Goal: Task Accomplishment & Management: Use online tool/utility

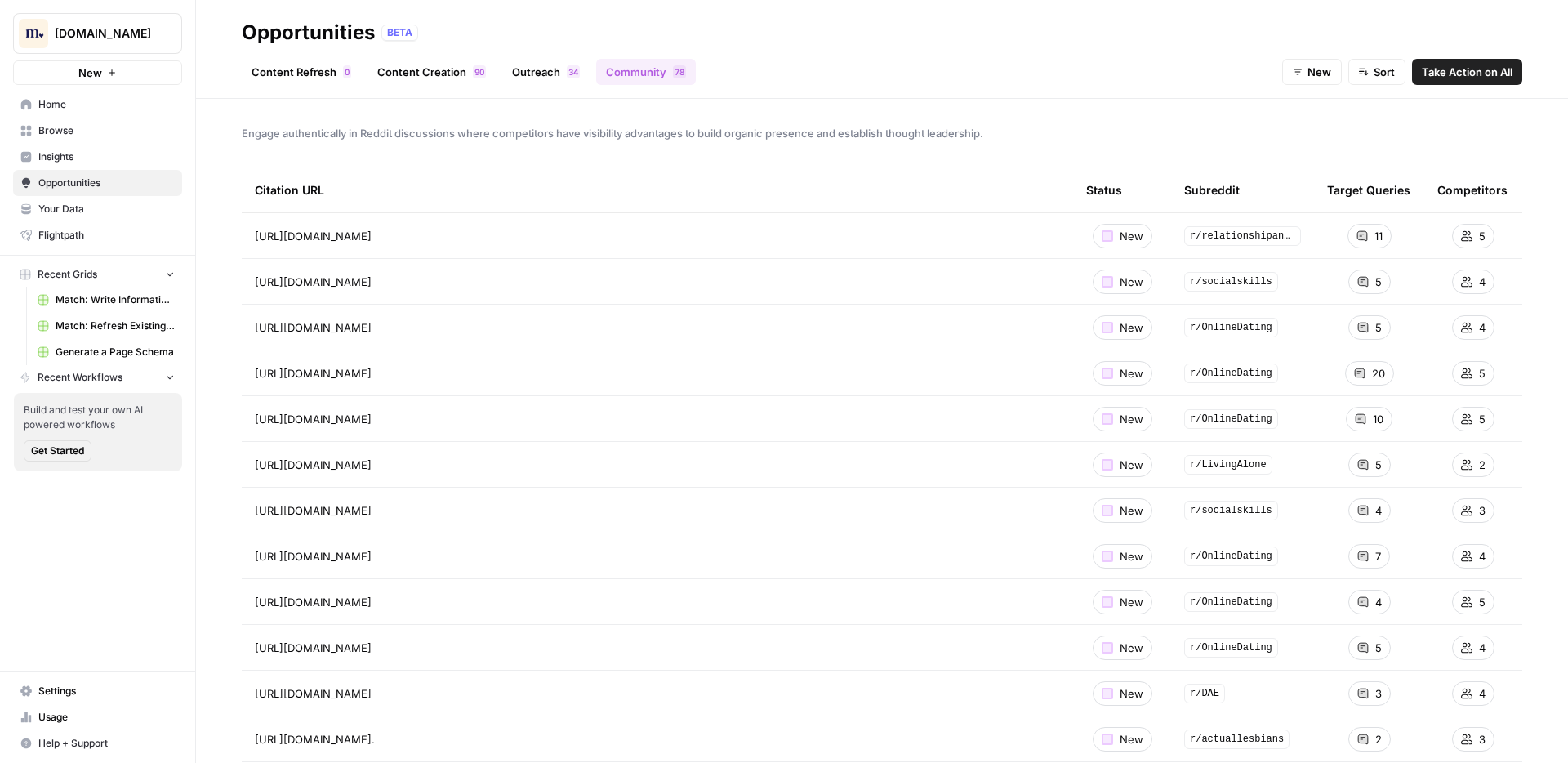
click at [78, 100] on span "Home" at bounding box center [106, 104] width 136 height 14
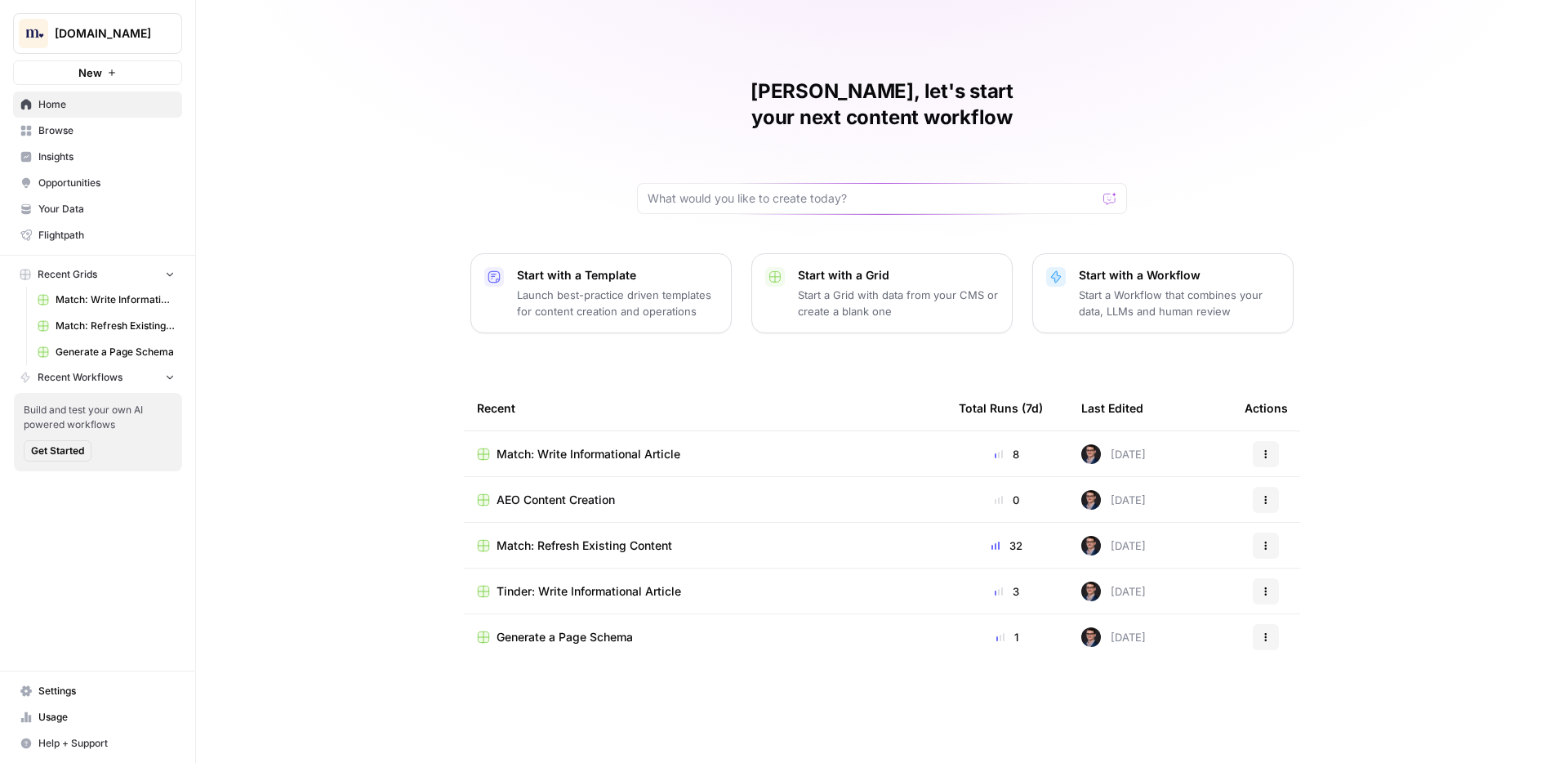
click at [85, 206] on span "Your Data" at bounding box center [106, 208] width 136 height 14
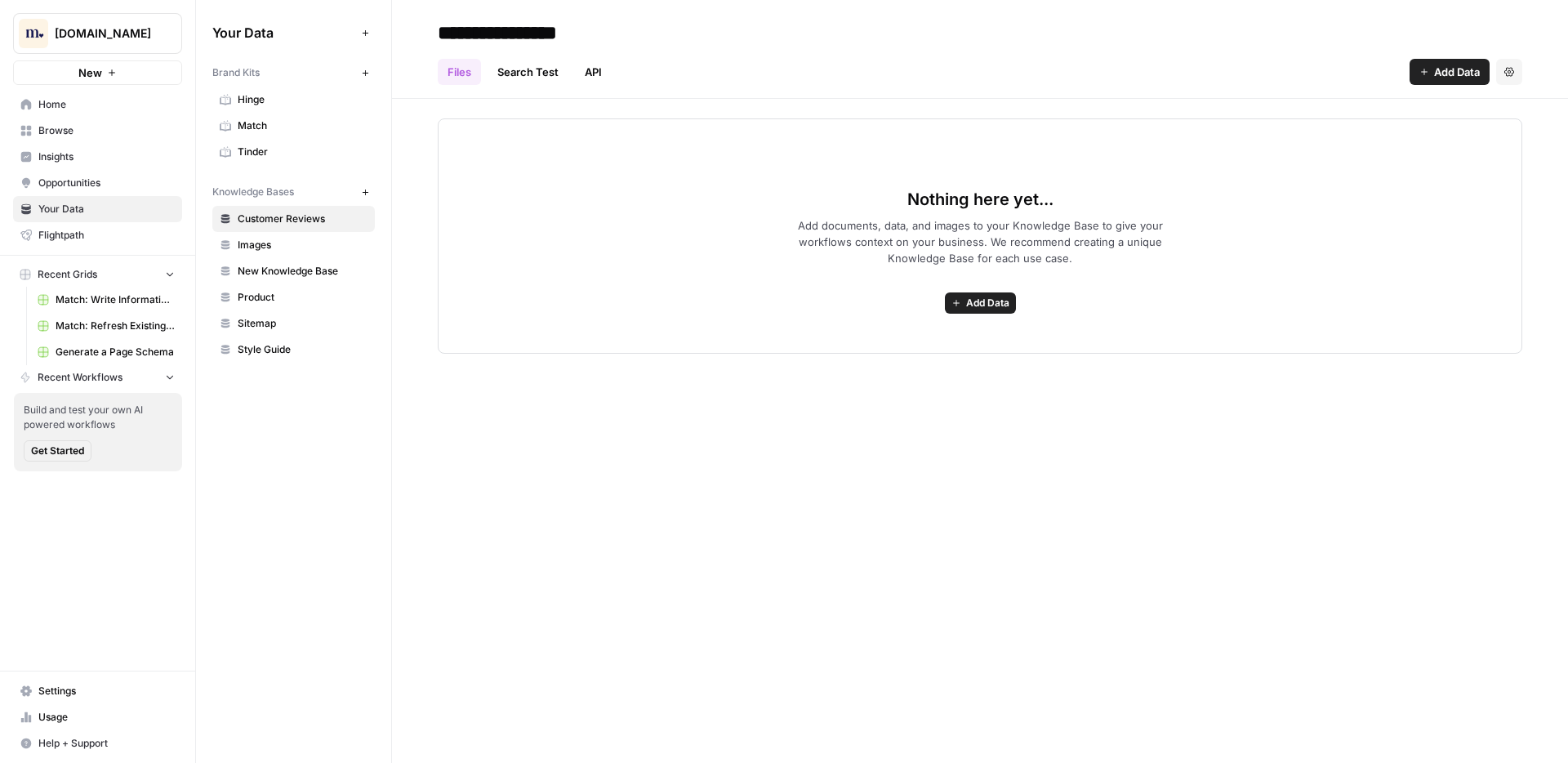
click at [155, 19] on button "[DOMAIN_NAME]" at bounding box center [98, 33] width 169 height 41
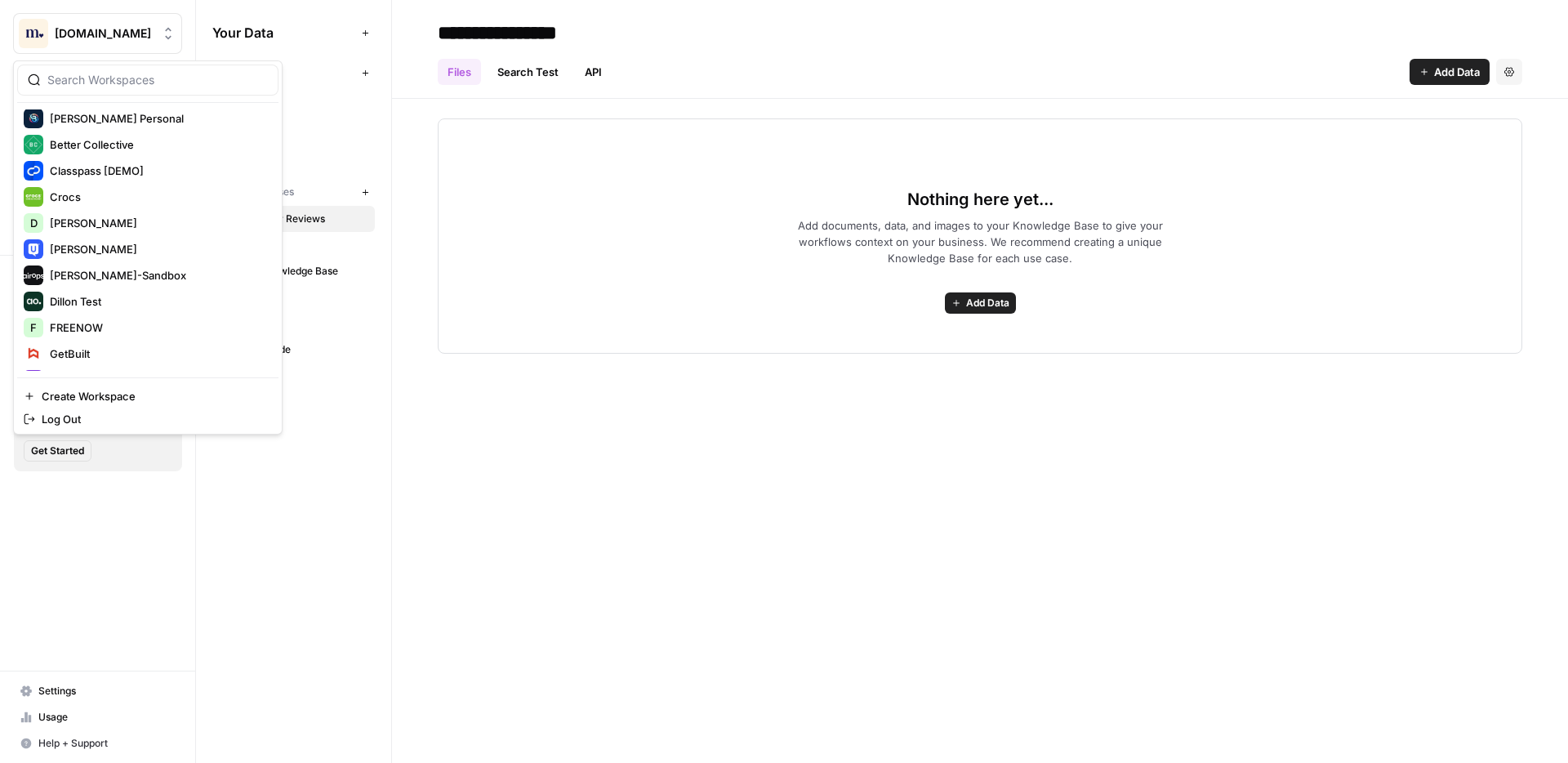
scroll to position [276, 0]
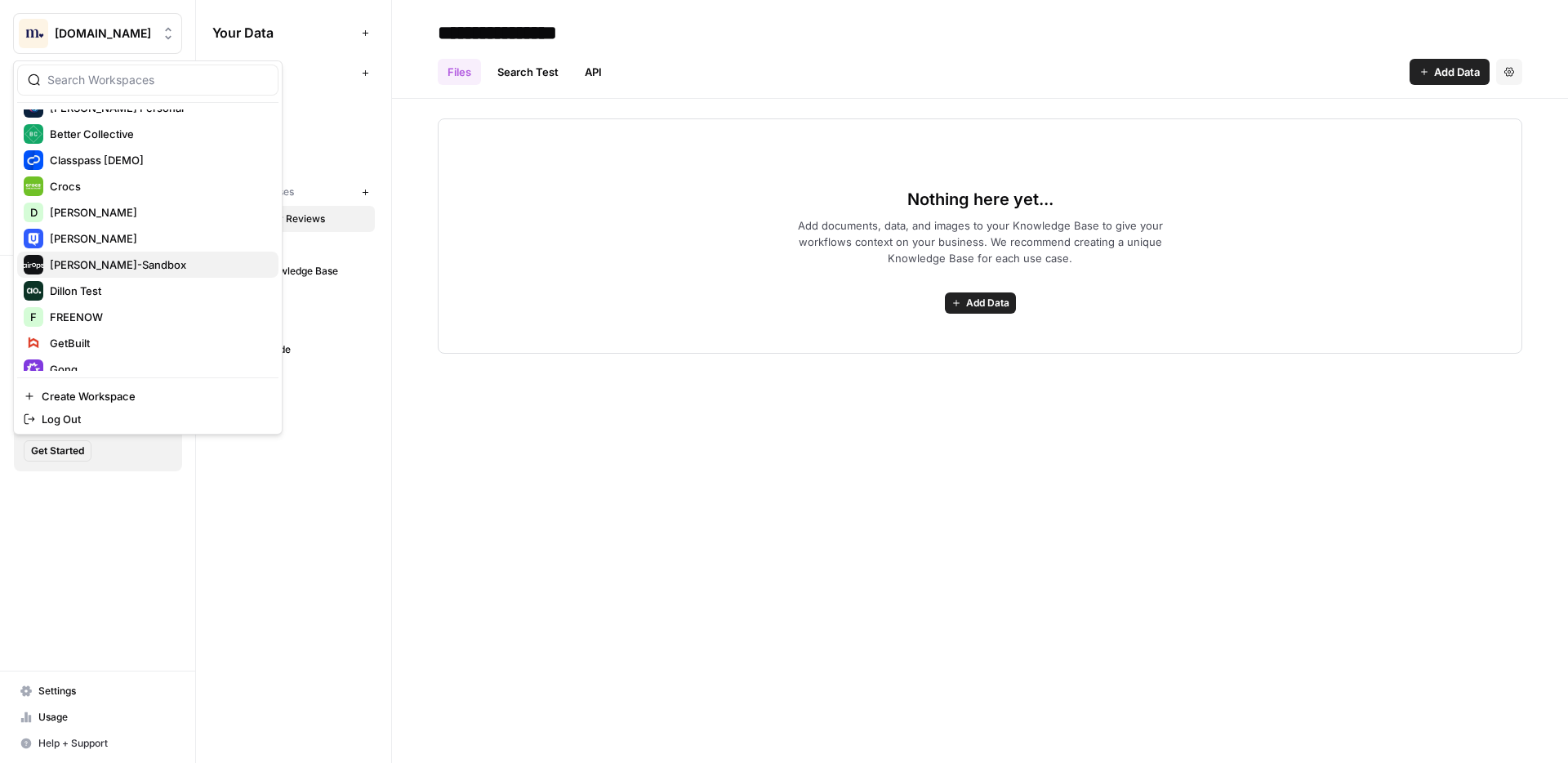
click at [119, 259] on span "[PERSON_NAME]-Sandbox" at bounding box center [157, 264] width 216 height 16
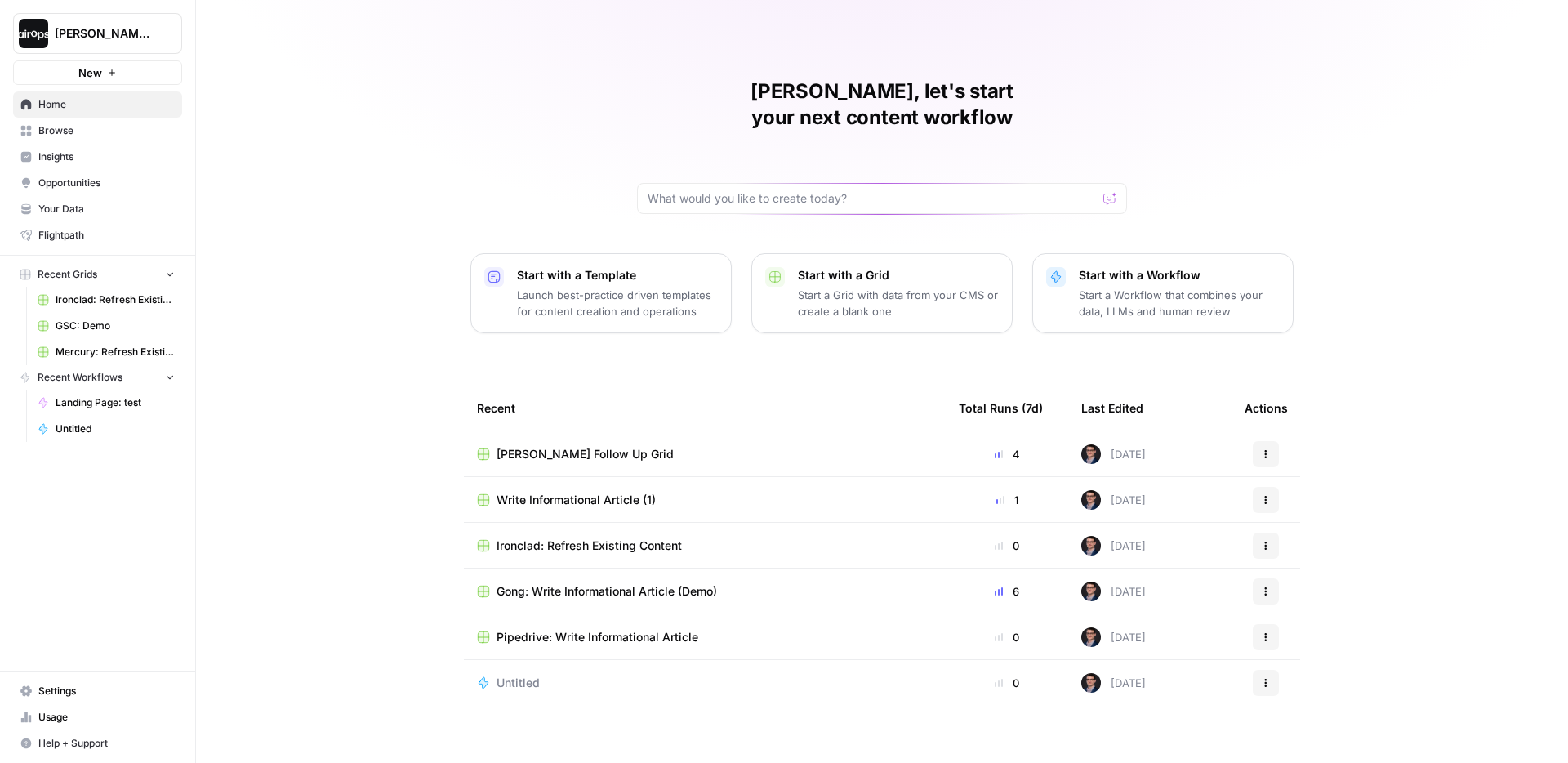
click at [101, 215] on span "Your Data" at bounding box center [106, 208] width 136 height 14
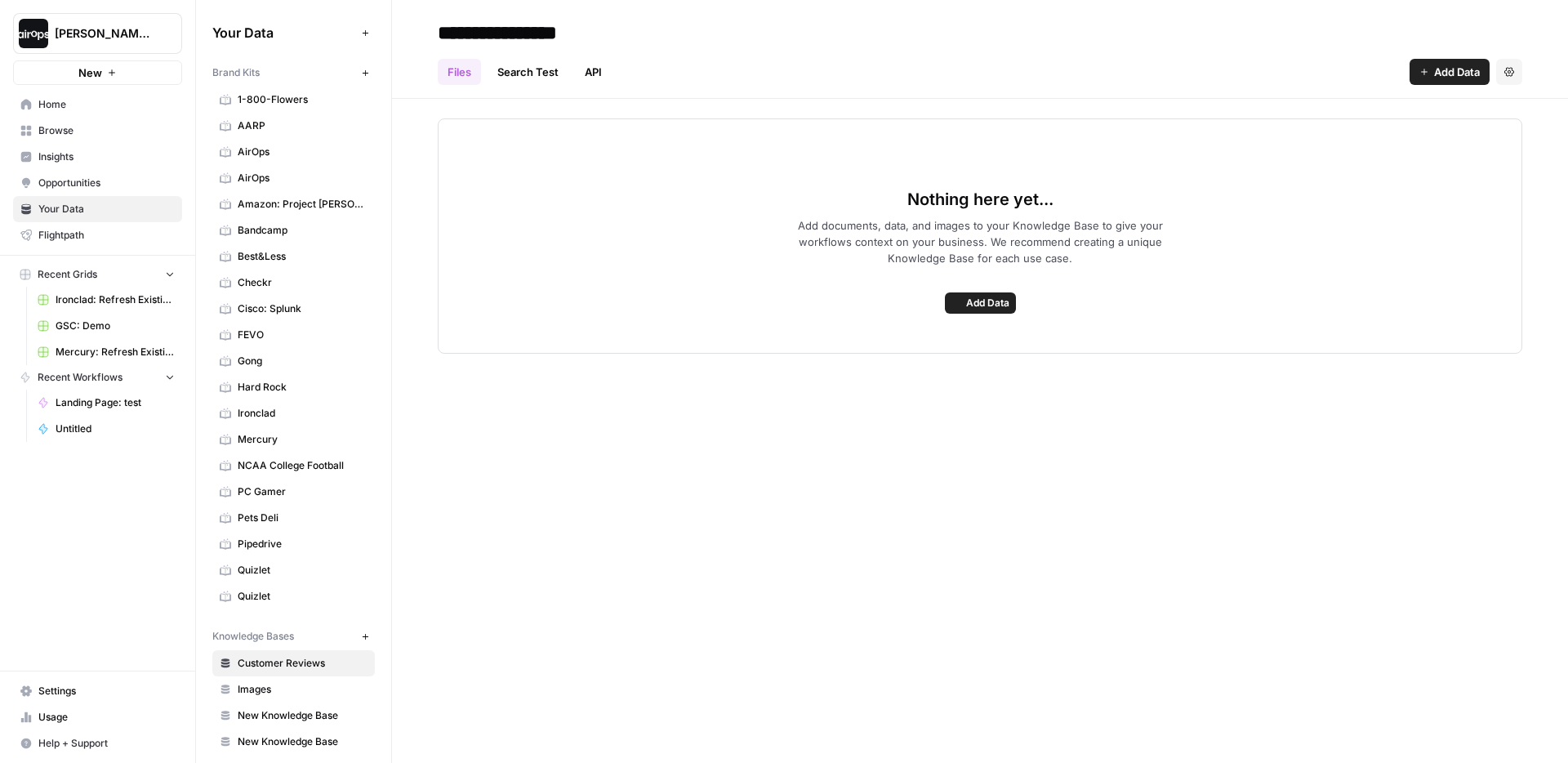
scroll to position [89, 0]
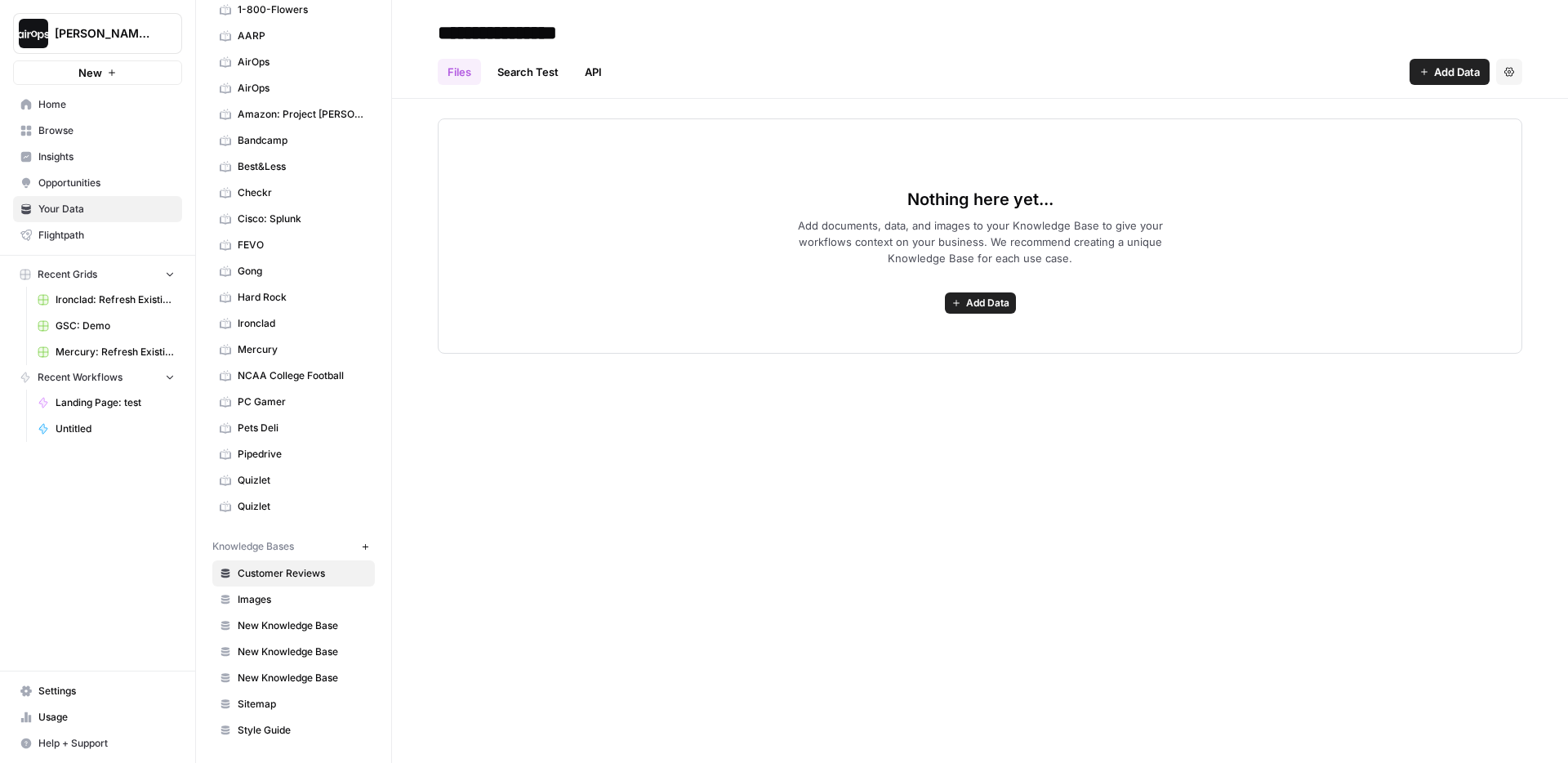
drag, startPoint x: 202, startPoint y: 546, endPoint x: 298, endPoint y: 546, distance: 96.0
click at [298, 546] on div "Your Data Add Data Brand Kits New 1-800-Flowers AARP AirOps AirOps Amazon: Proj…" at bounding box center [293, 382] width 195 height 763
click at [361, 549] on icon "button" at bounding box center [364, 546] width 9 height 9
click at [970, 302] on span "Add Data" at bounding box center [988, 303] width 43 height 14
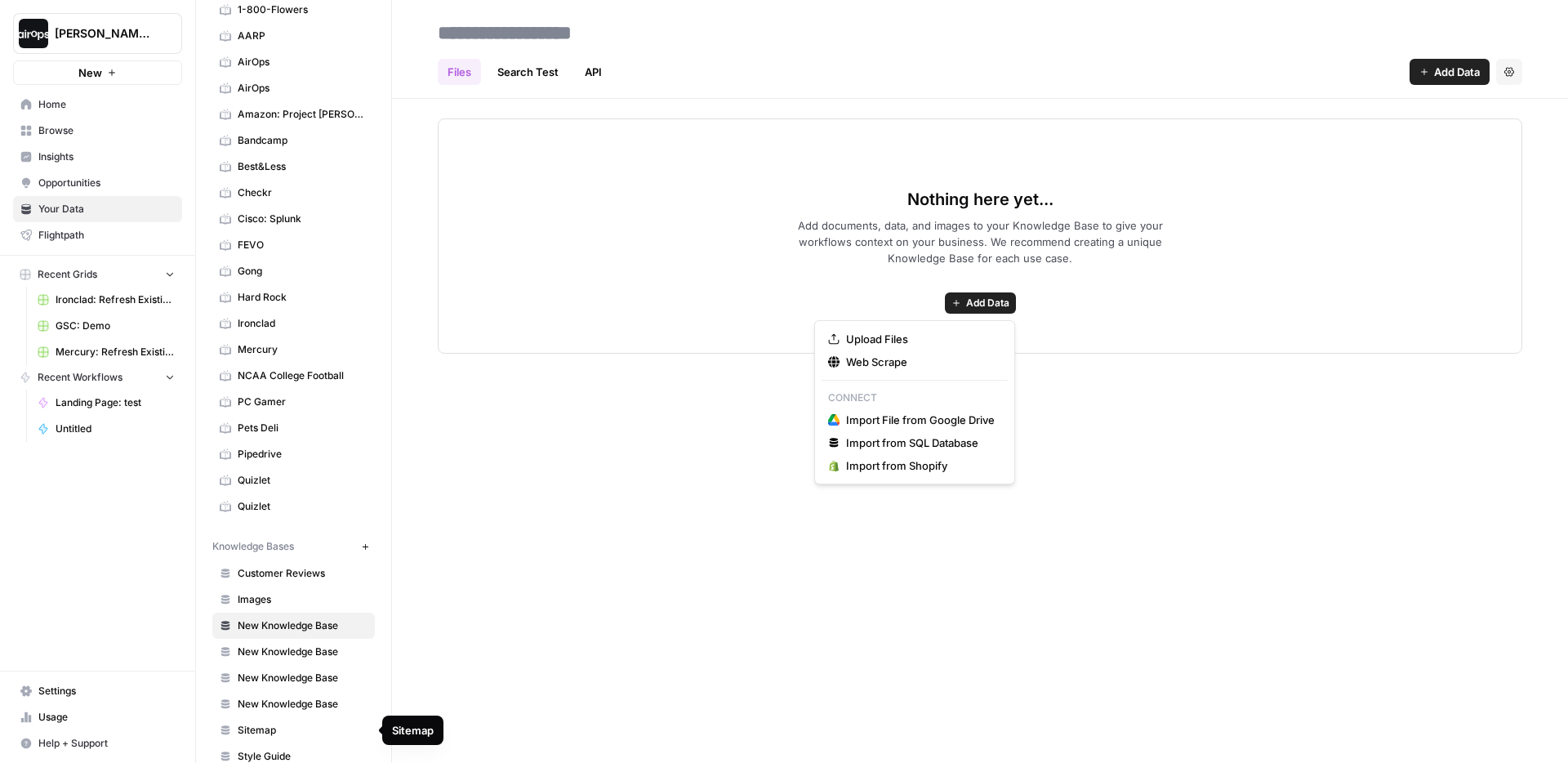
click at [284, 726] on span "Sitemap" at bounding box center [303, 730] width 129 height 14
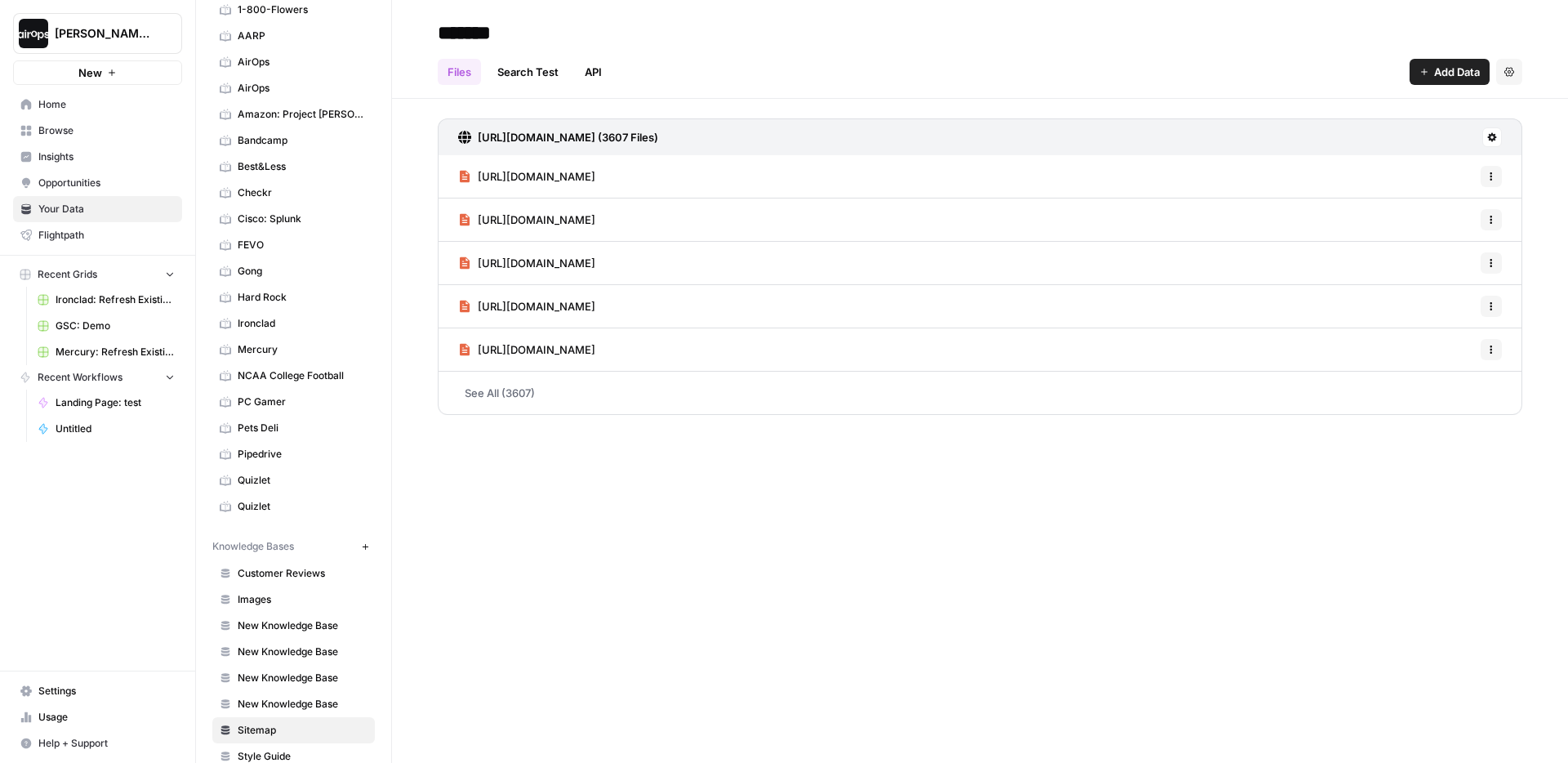
drag, startPoint x: 793, startPoint y: 136, endPoint x: 723, endPoint y: 137, distance: 70.0
click at [722, 137] on div "https://www.pipedrive.com/sitemap-index.xml (3607 Files)" at bounding box center [980, 136] width 1085 height 37
click at [833, 84] on div "Files Search Test API Add Data Settings" at bounding box center [980, 65] width 1085 height 39
click at [1493, 137] on icon at bounding box center [1492, 137] width 10 height 10
click at [1448, 195] on span "Schedule Data Sync" at bounding box center [1430, 195] width 101 height 16
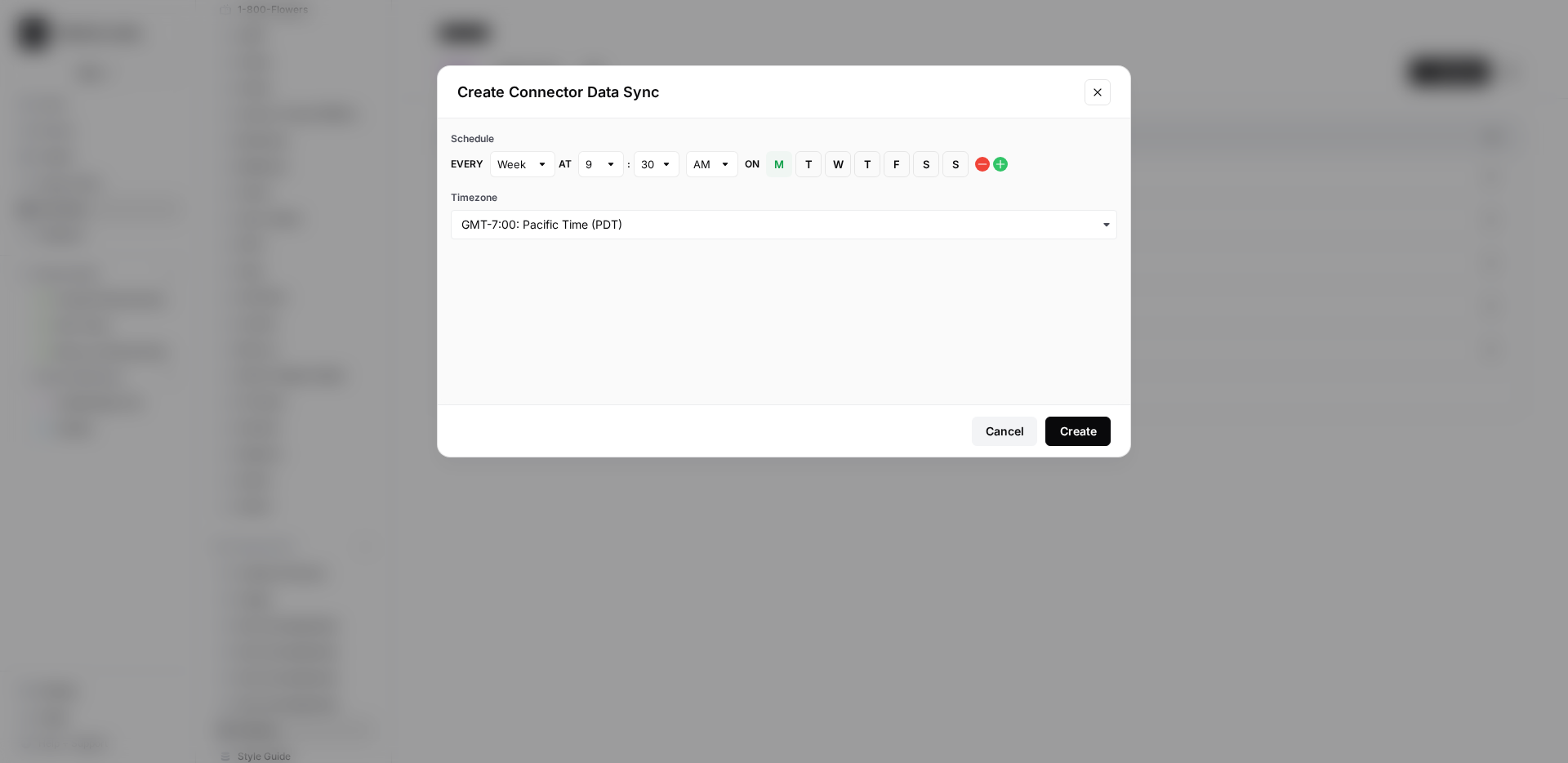
click at [532, 168] on div "Week" at bounding box center [522, 164] width 66 height 26
click at [523, 225] on span "Day" at bounding box center [519, 225] width 31 height 16
type input "Day"
click at [617, 165] on div "9" at bounding box center [601, 164] width 46 height 26
type input "9"
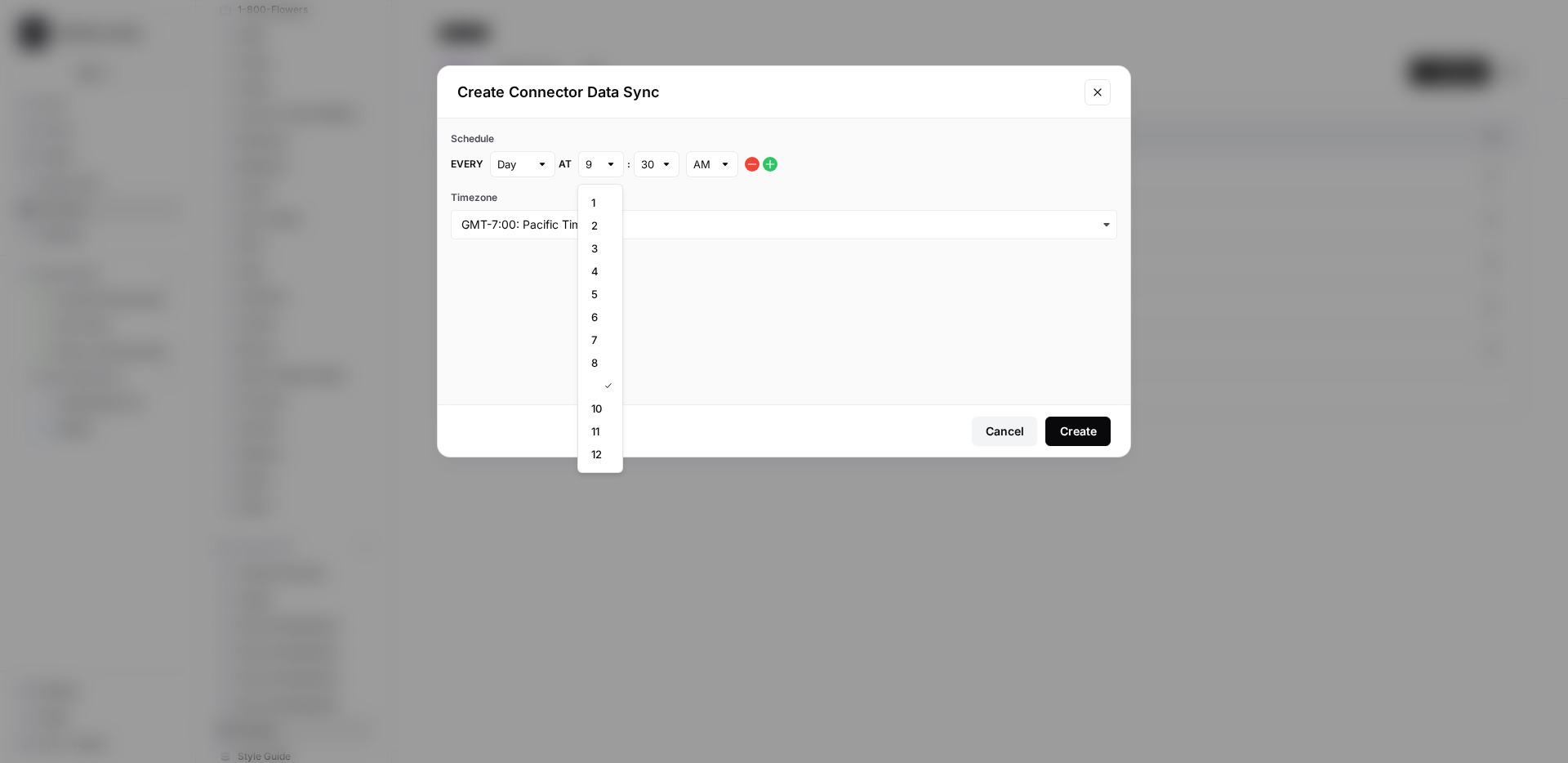
click at [720, 121] on div "Schedule Every Day at 9 : 30 AM Timezone" at bounding box center [784, 185] width 693 height 134
click at [1014, 429] on div "Cancel" at bounding box center [1005, 431] width 38 height 16
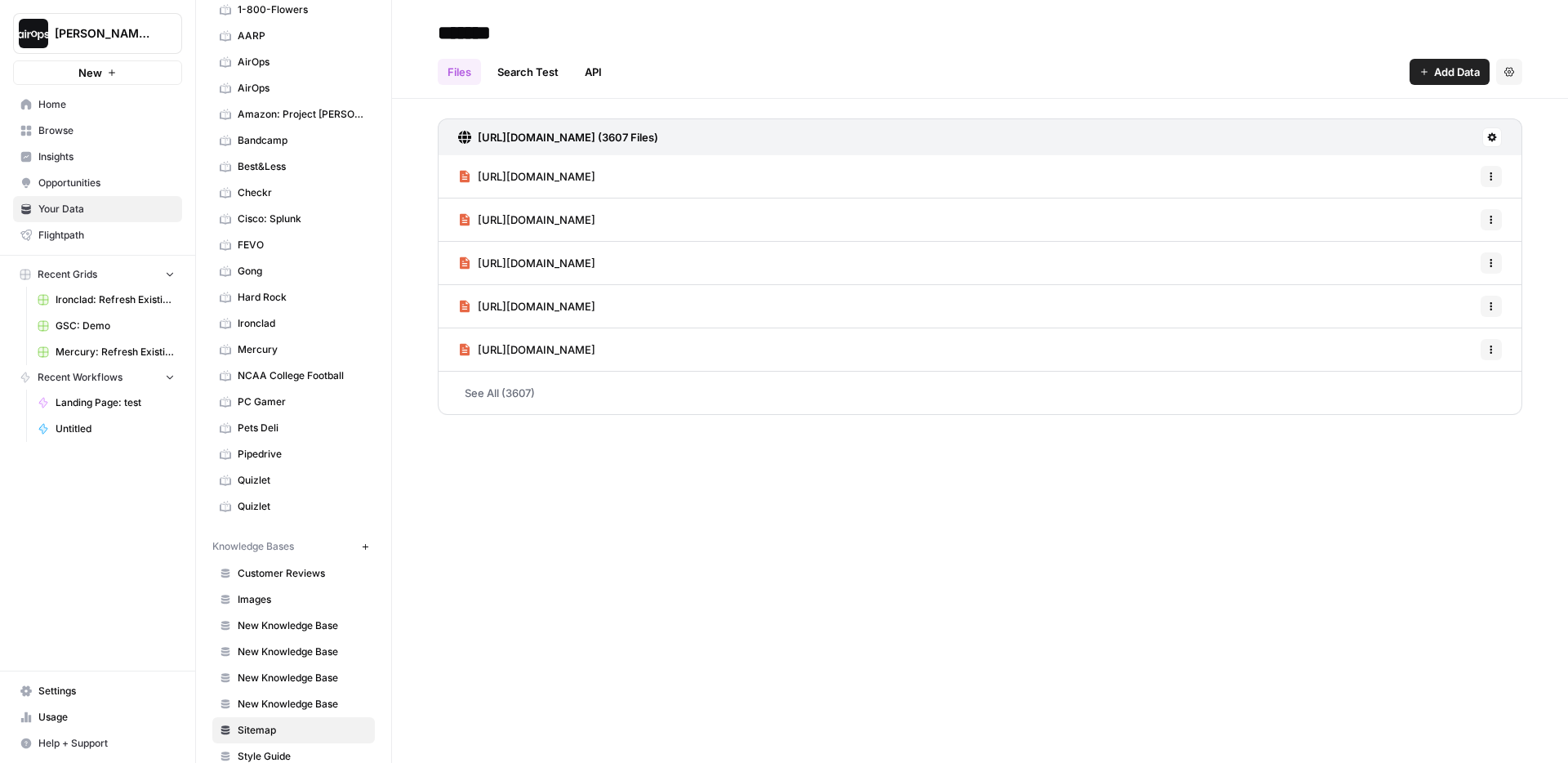
click at [72, 112] on link "Home" at bounding box center [98, 104] width 169 height 26
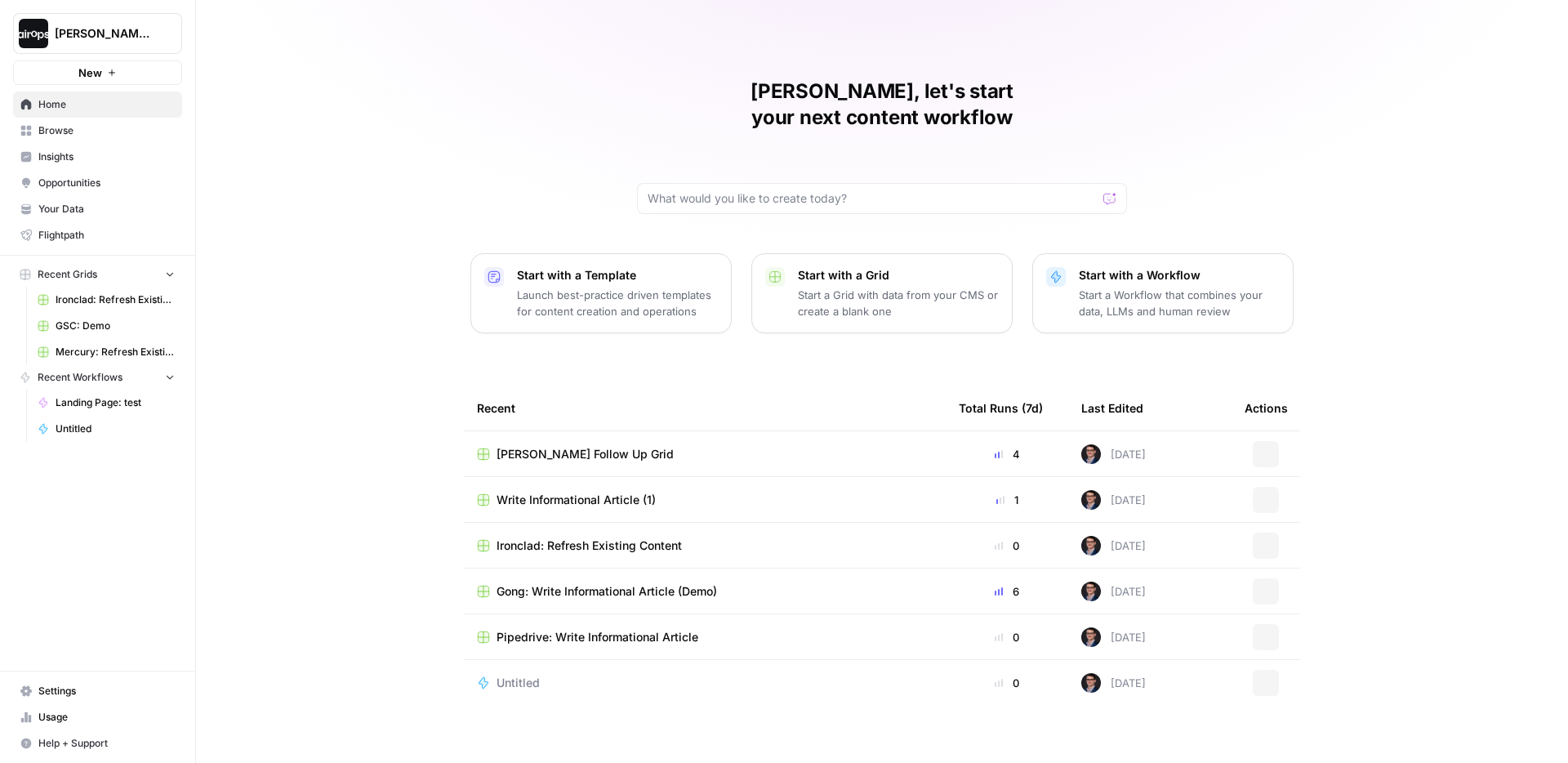
click at [69, 136] on span "Browse" at bounding box center [106, 130] width 136 height 14
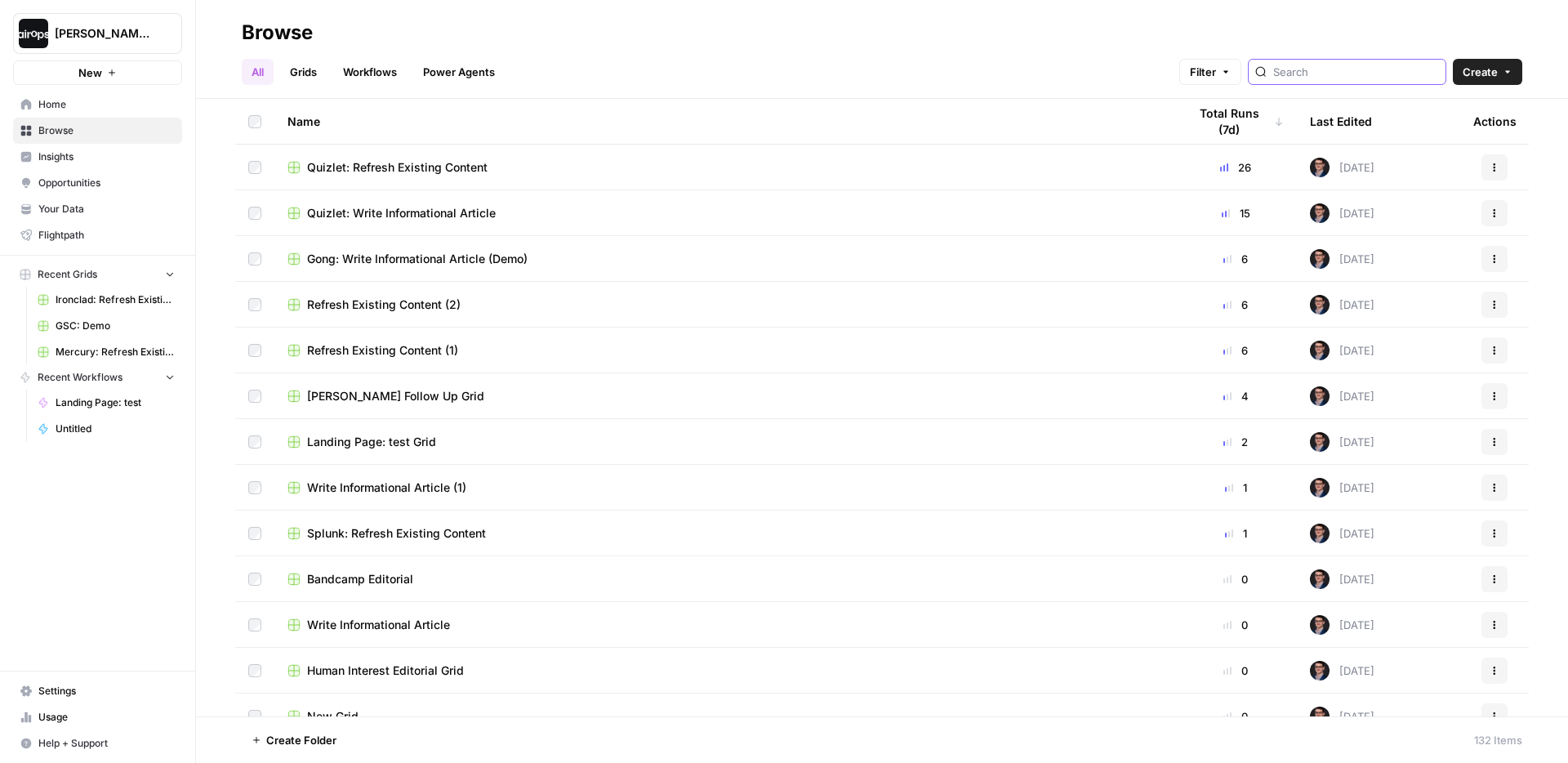
click at [1387, 77] on input "search" at bounding box center [1356, 71] width 166 height 16
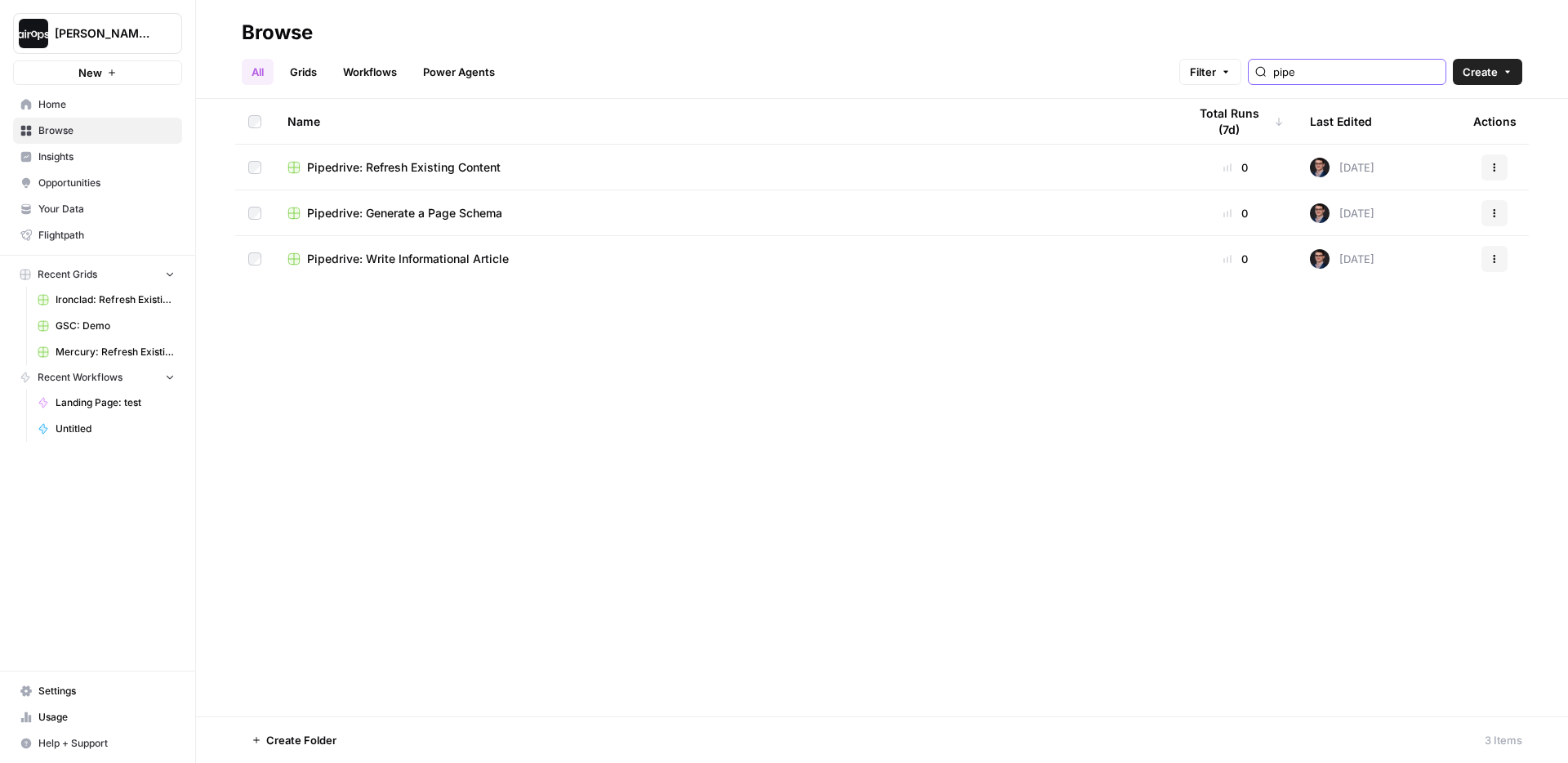
type input "pipe"
click at [421, 215] on span "Pipedrive: Generate a Page Schema" at bounding box center [404, 212] width 195 height 16
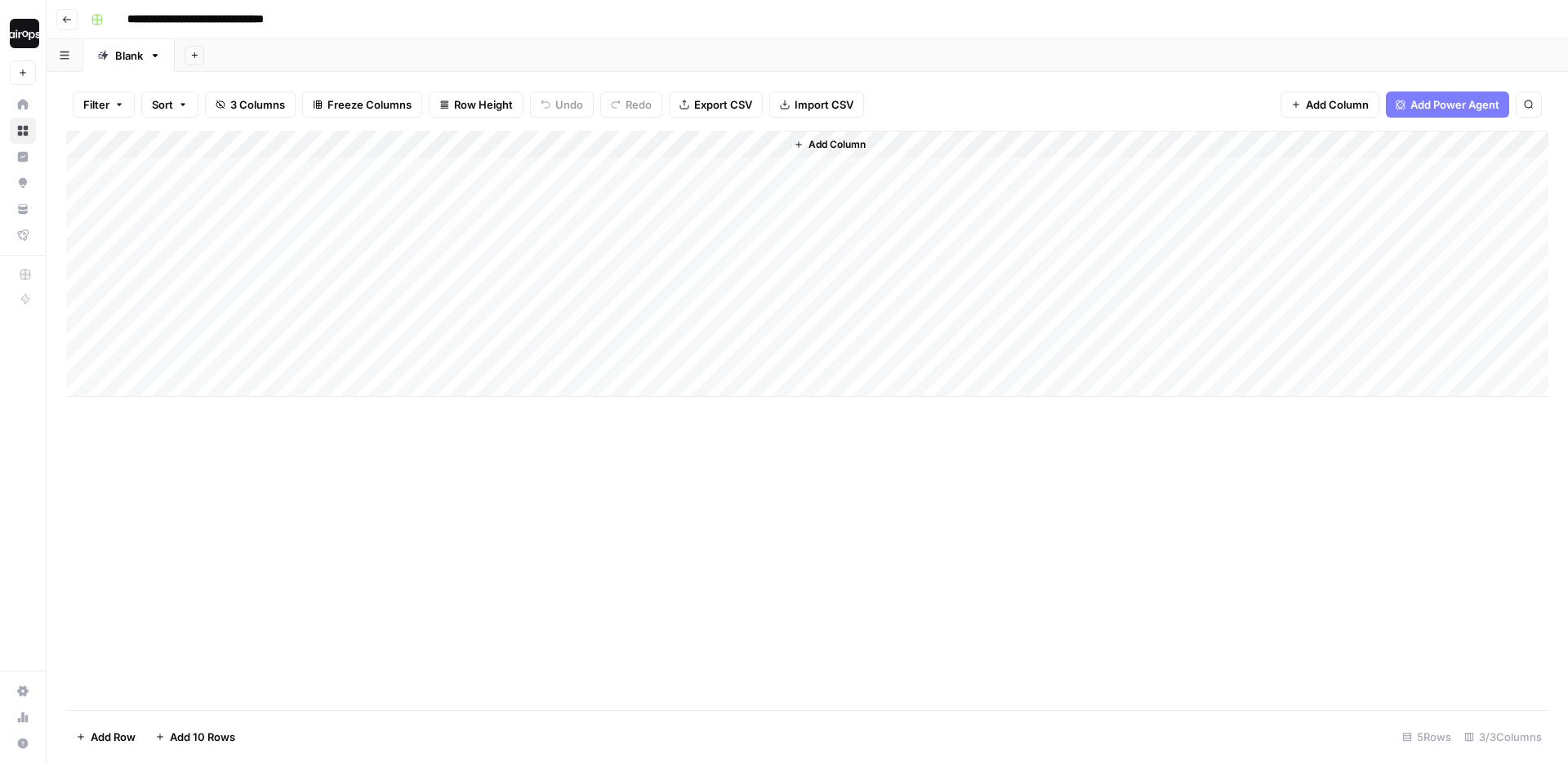
click at [65, 21] on icon "button" at bounding box center [67, 19] width 10 height 10
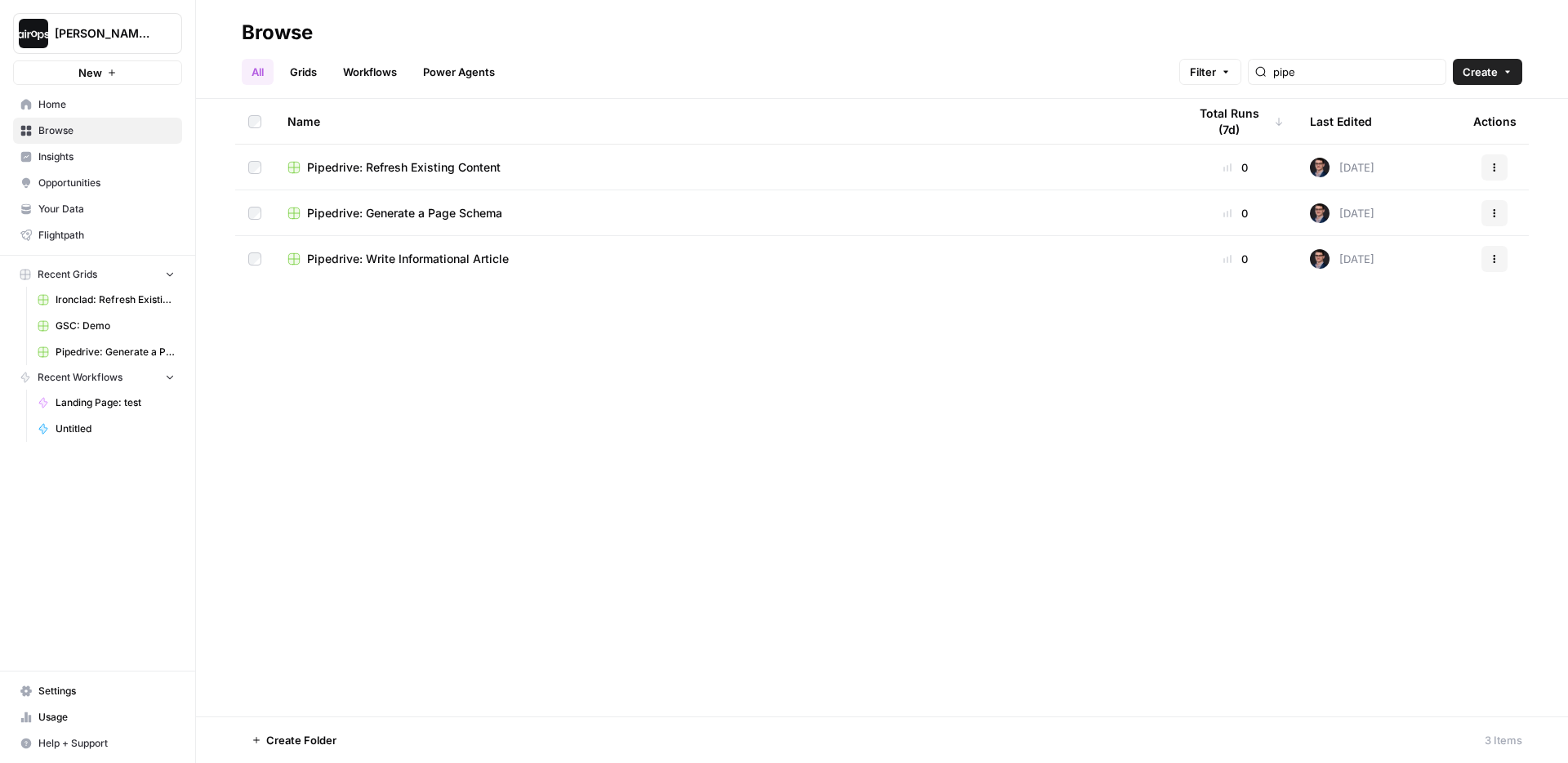
click at [430, 257] on span "Pipedrive: Write Informational Article" at bounding box center [408, 259] width 202 height 16
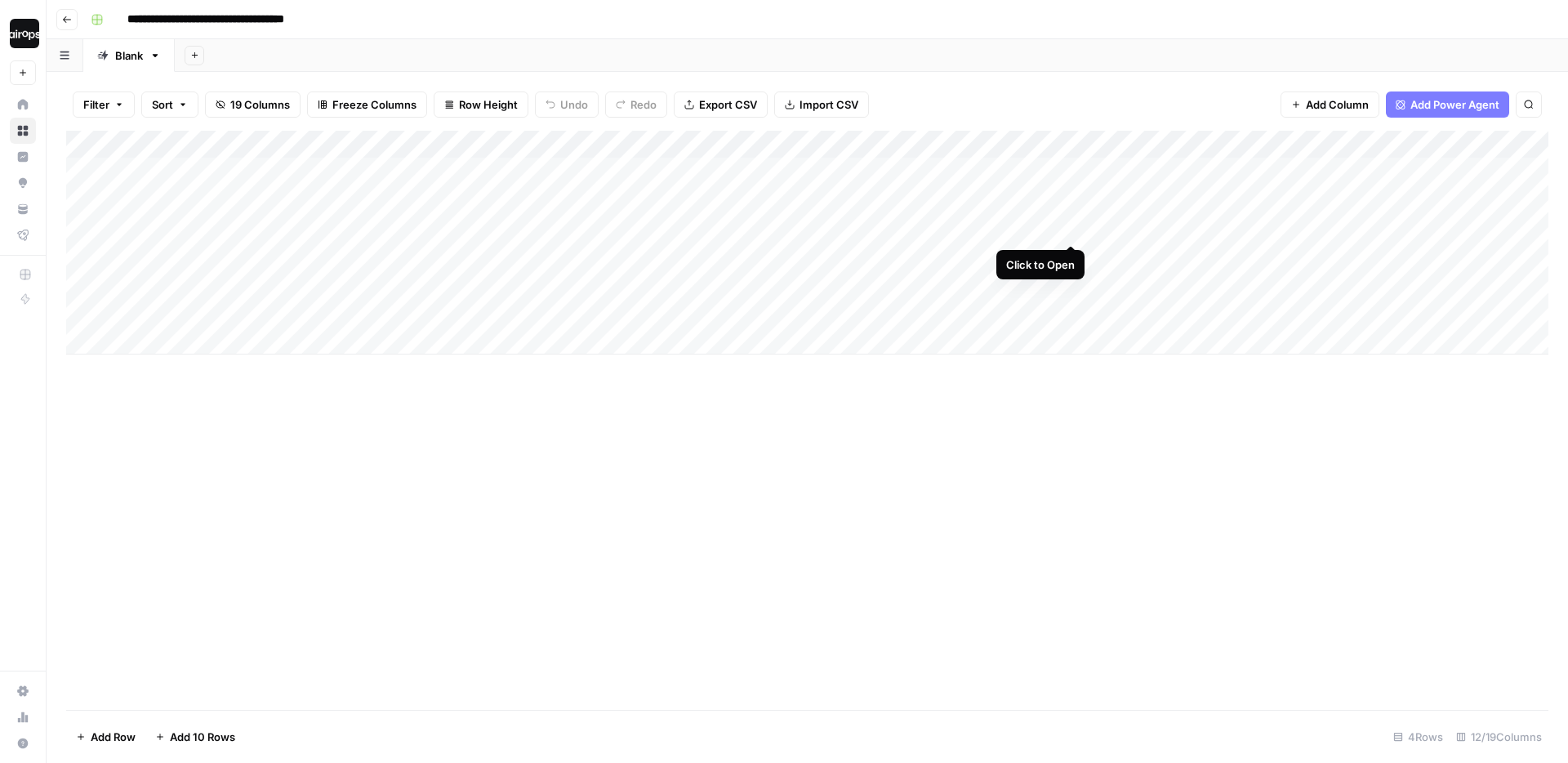
click at [1072, 211] on div "Add Column" at bounding box center [808, 242] width 1482 height 224
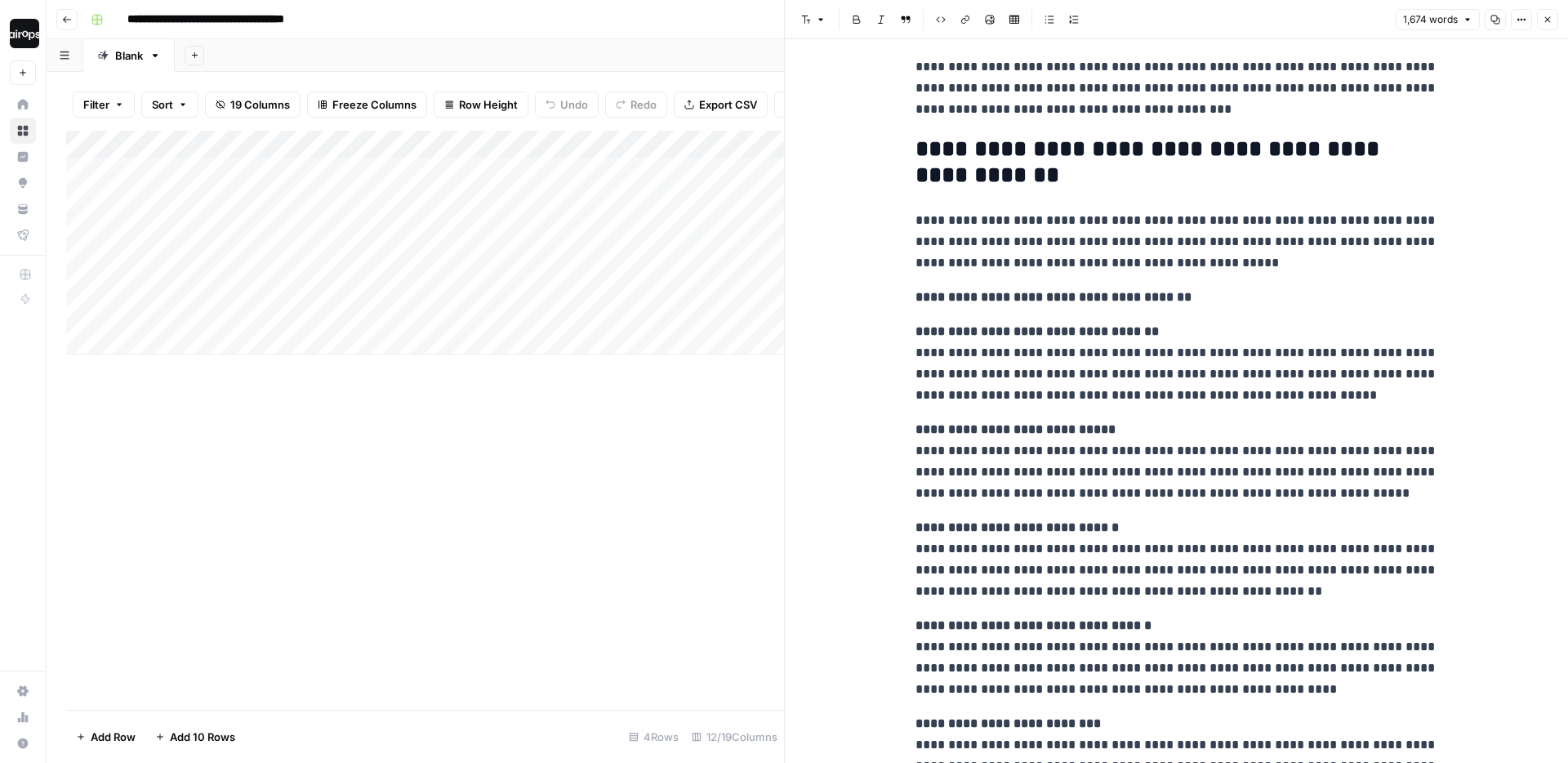
scroll to position [1965, 0]
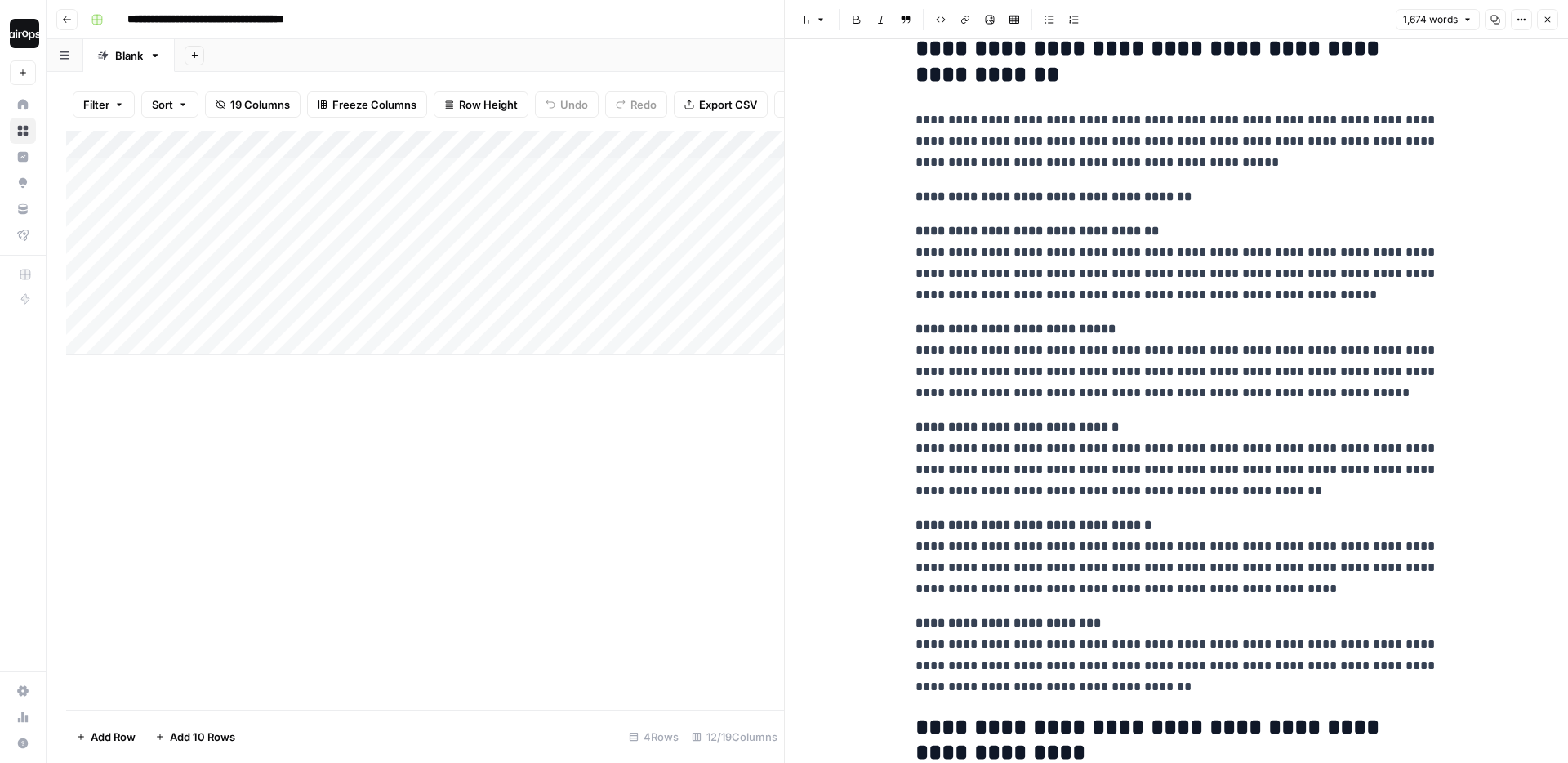
click at [1547, 18] on icon "button" at bounding box center [1548, 19] width 10 height 10
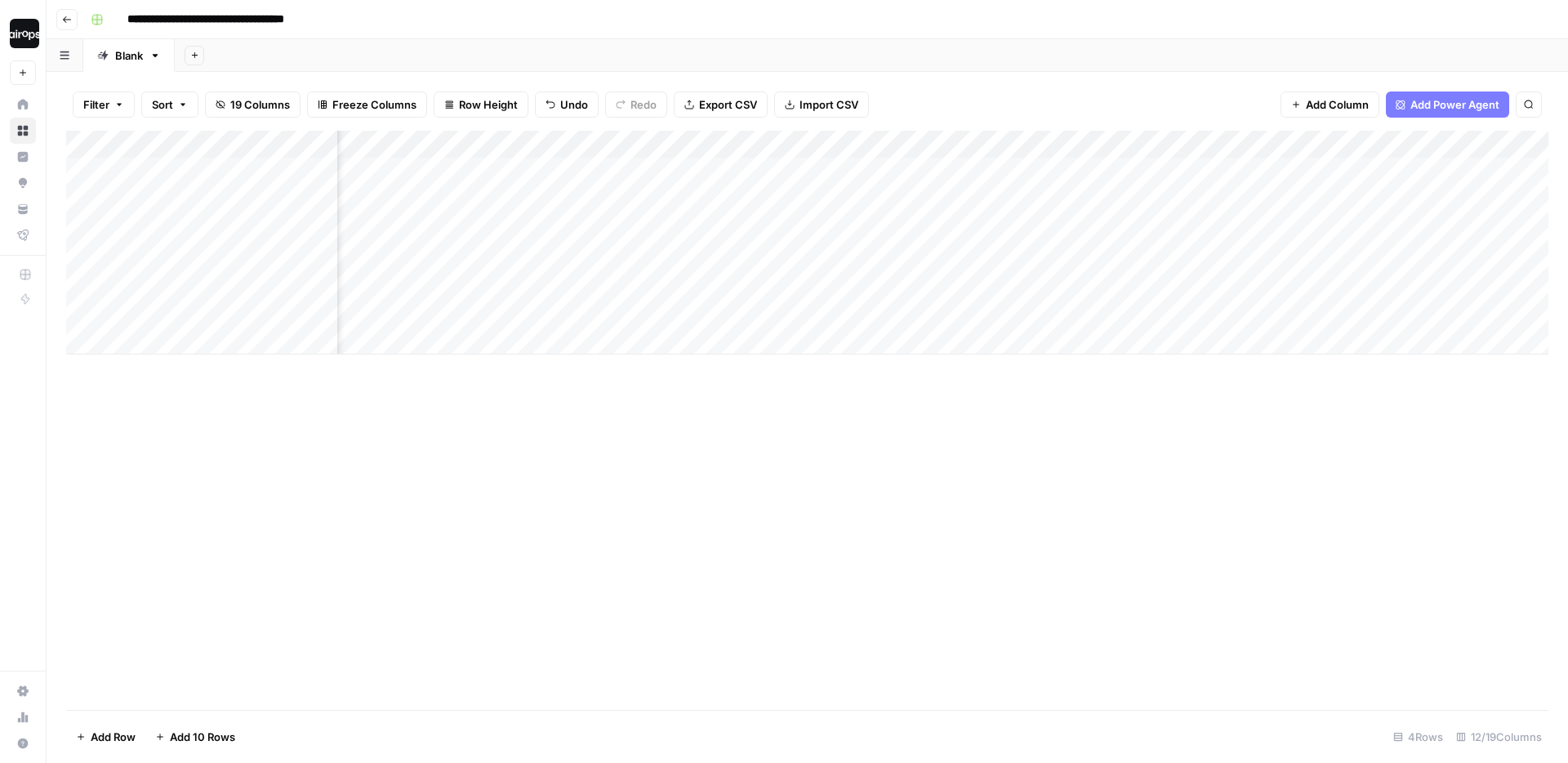
scroll to position [0, 303]
drag, startPoint x: 1008, startPoint y: 163, endPoint x: 991, endPoint y: 334, distance: 171.8
click at [991, 334] on div "Add Column" at bounding box center [808, 242] width 1482 height 224
click at [1201, 215] on div "Add Column" at bounding box center [808, 242] width 1482 height 224
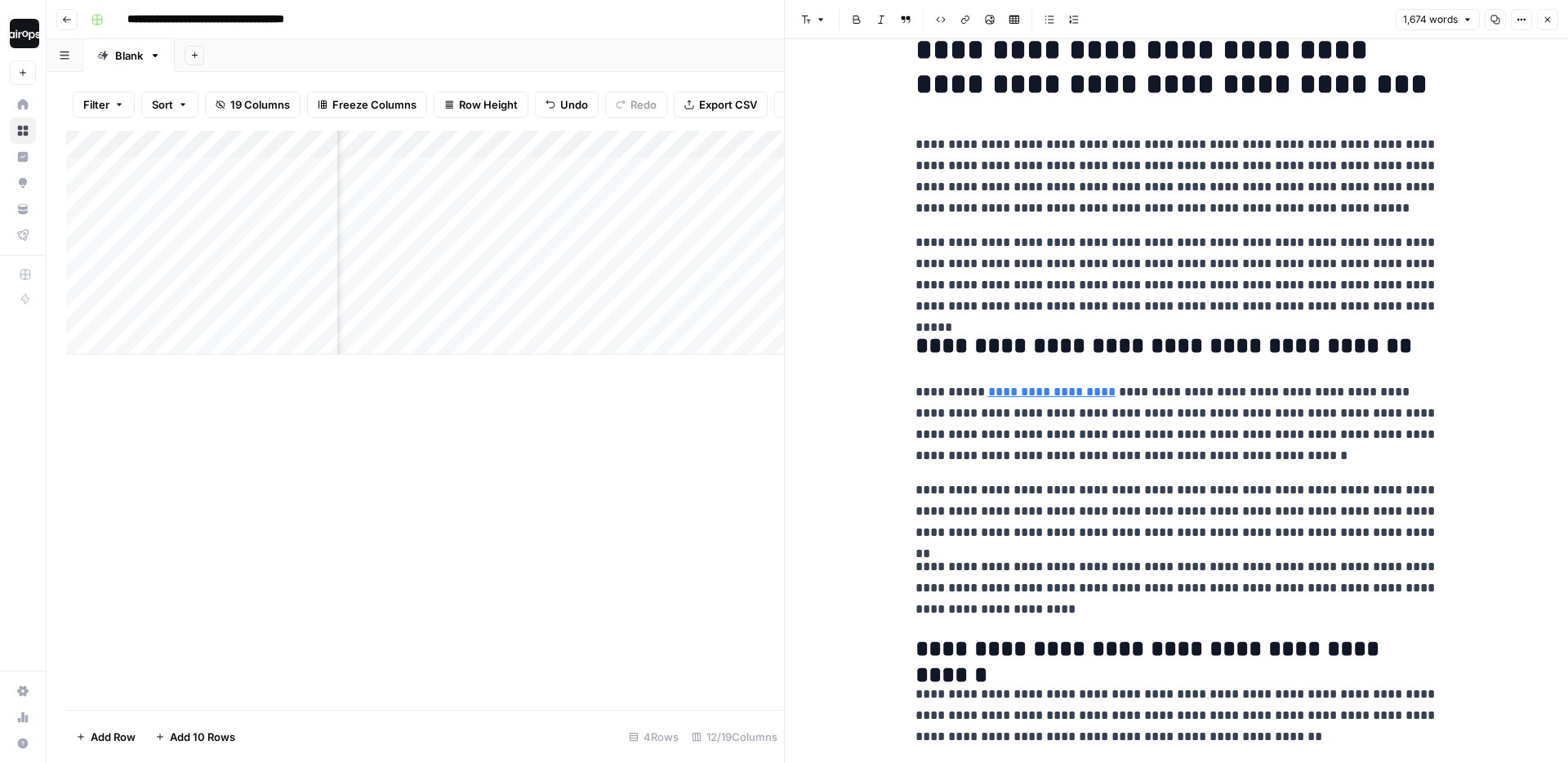
scroll to position [49, 0]
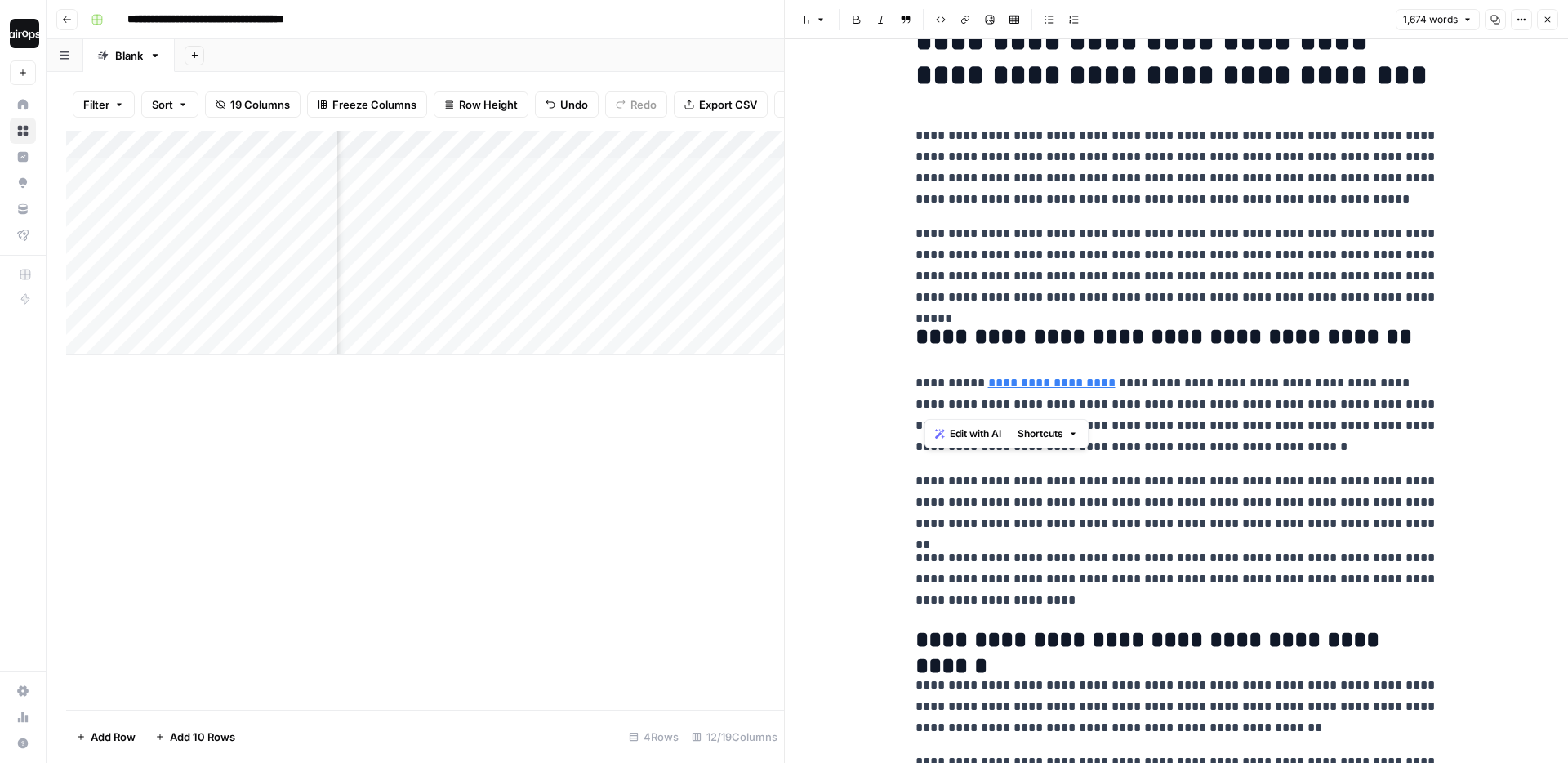
drag, startPoint x: 922, startPoint y: 389, endPoint x: 1129, endPoint y: 396, distance: 207.1
click at [1129, 396] on p "**********" at bounding box center [1176, 414] width 522 height 85
click at [1150, 396] on p "**********" at bounding box center [1176, 414] width 522 height 85
click at [1042, 383] on link "**********" at bounding box center [1052, 382] width 127 height 12
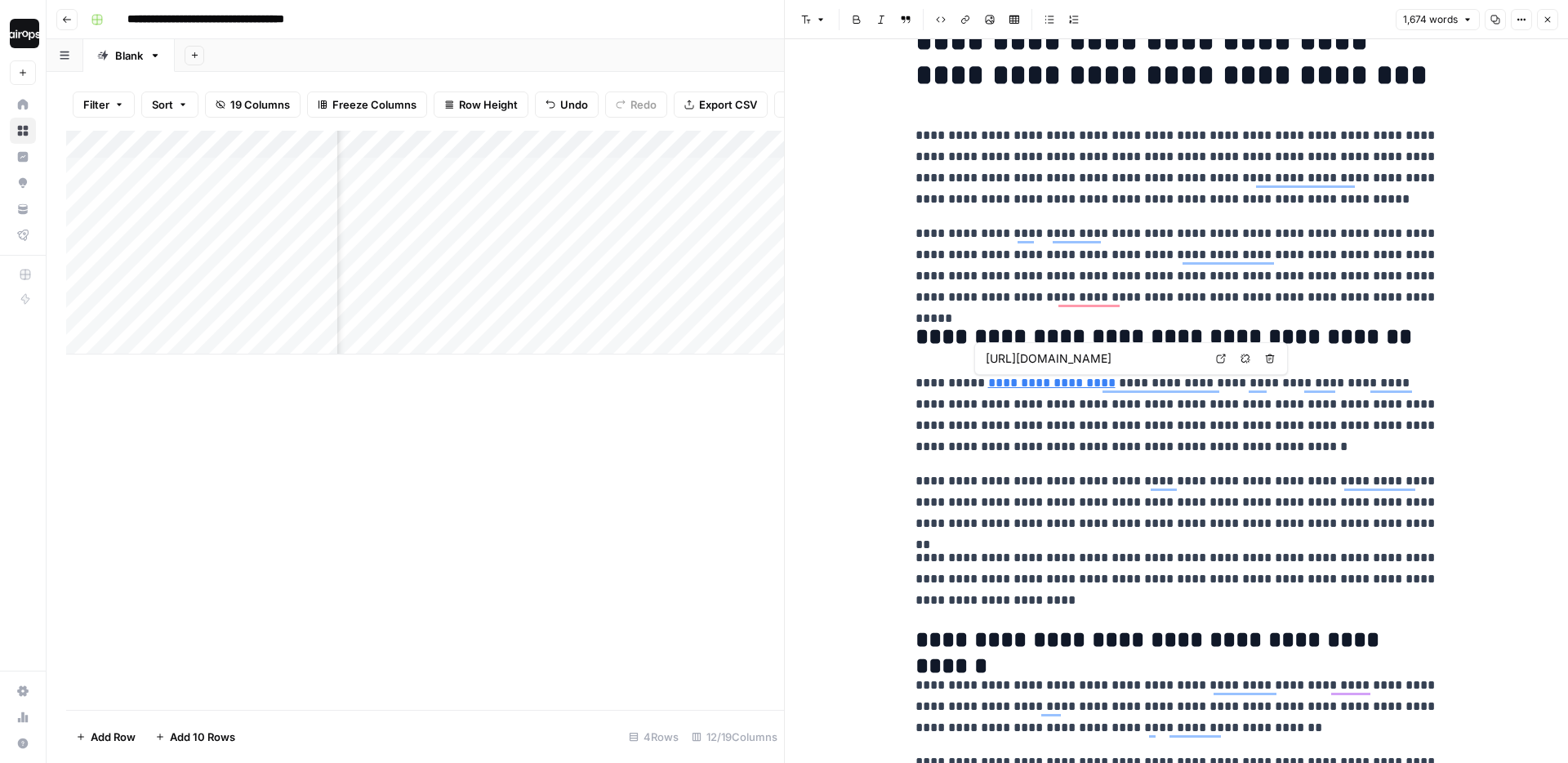
click at [1217, 361] on icon at bounding box center [1221, 359] width 10 height 10
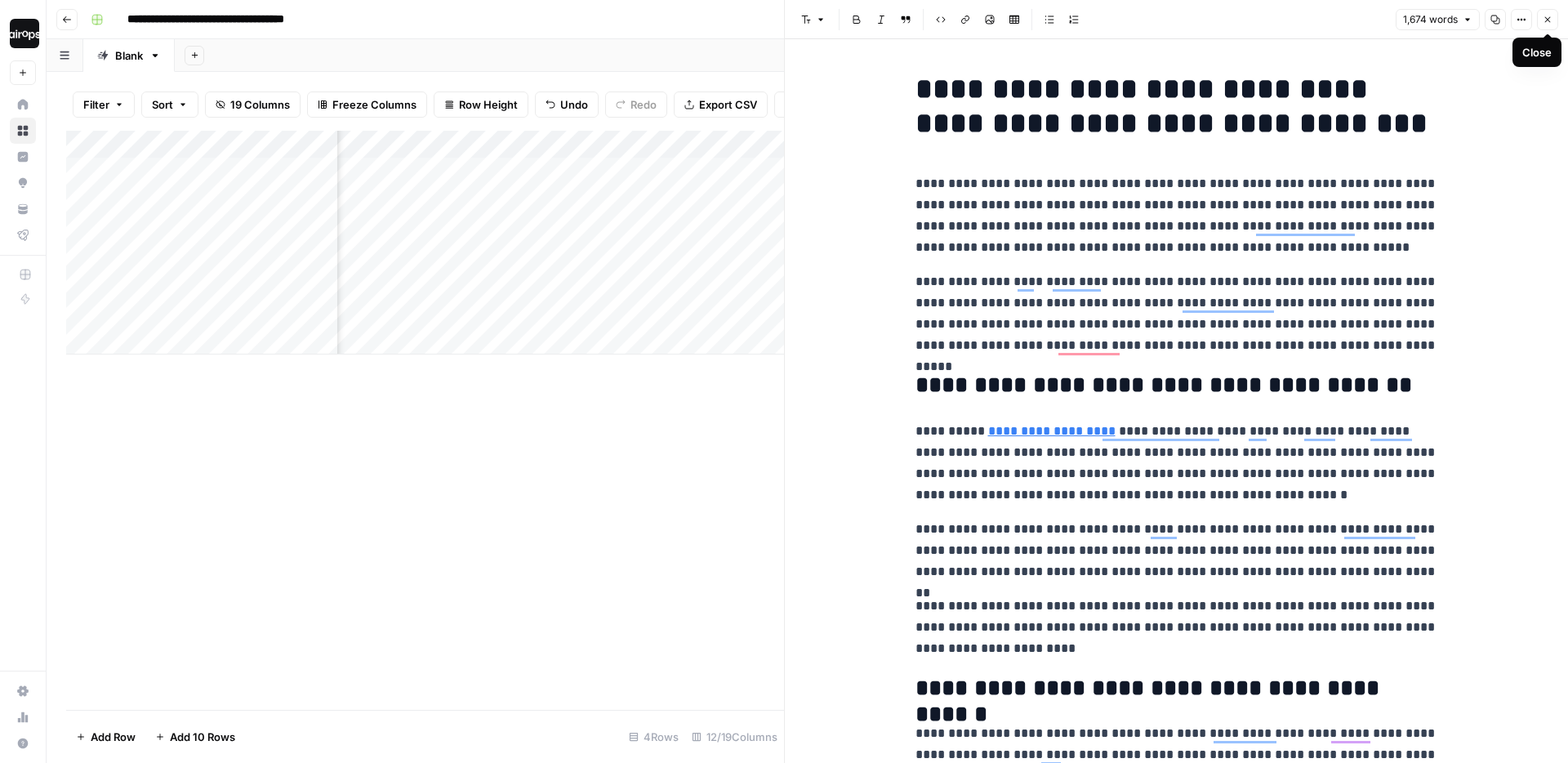
click at [1546, 21] on icon "button" at bounding box center [1548, 19] width 10 height 10
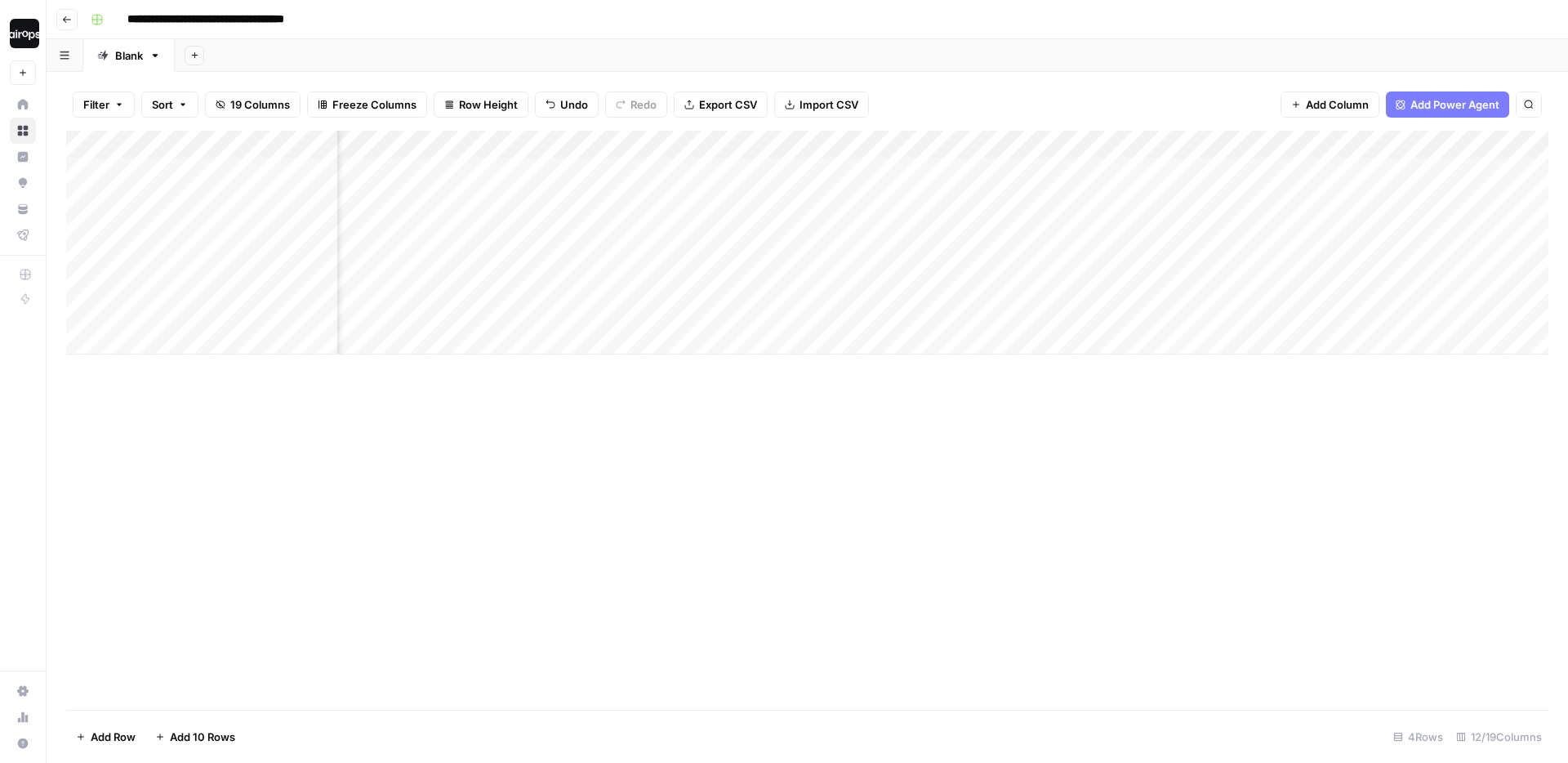
click at [1009, 73] on div "Filter Sort 19 Columns Freeze Columns Row Height Undo Redo Export CSV Import CS…" at bounding box center [807, 418] width 1521 height 691
click at [1066, 297] on div "Add Column" at bounding box center [808, 242] width 1482 height 224
